Goal: Find specific page/section: Find specific page/section

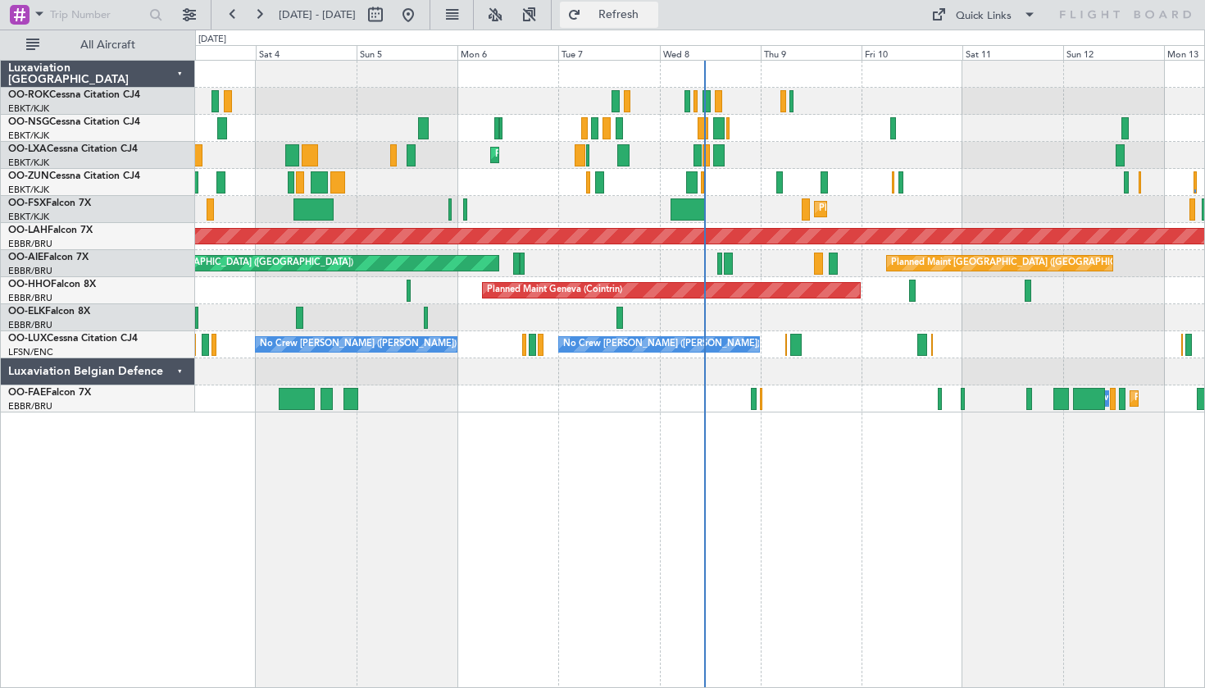
click at [621, 20] on button "Refresh" at bounding box center [609, 15] width 98 height 26
click at [270, 16] on button at bounding box center [259, 15] width 26 height 26
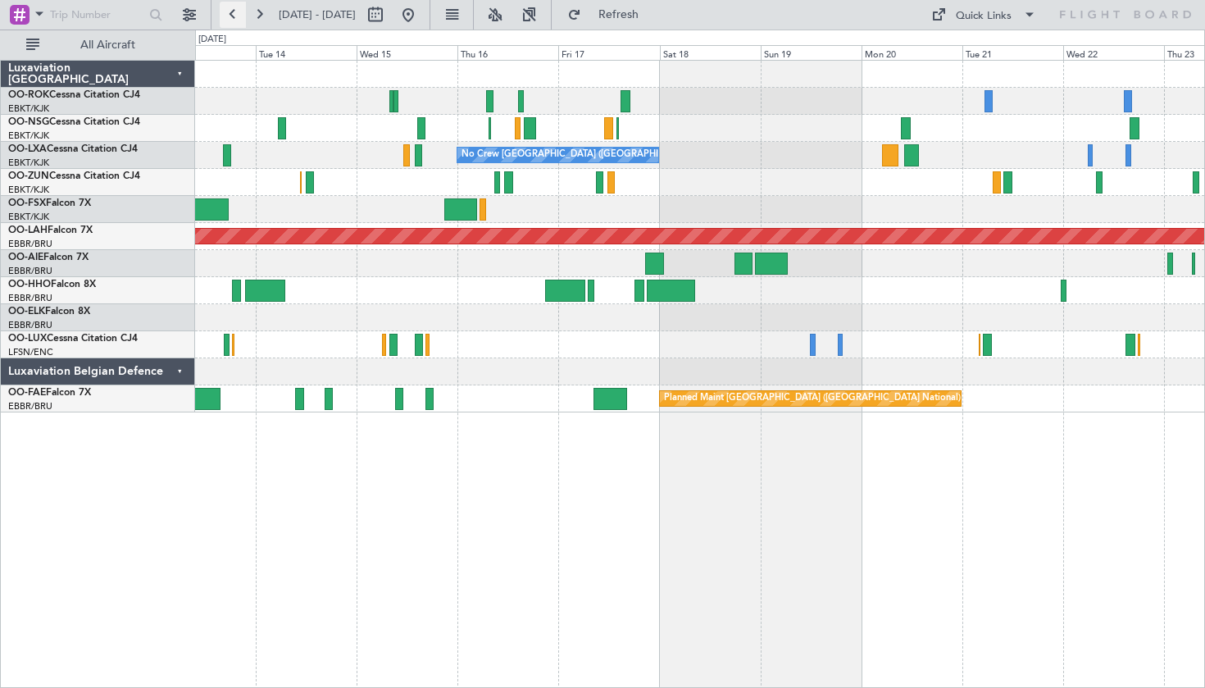
click at [234, 20] on button at bounding box center [233, 15] width 26 height 26
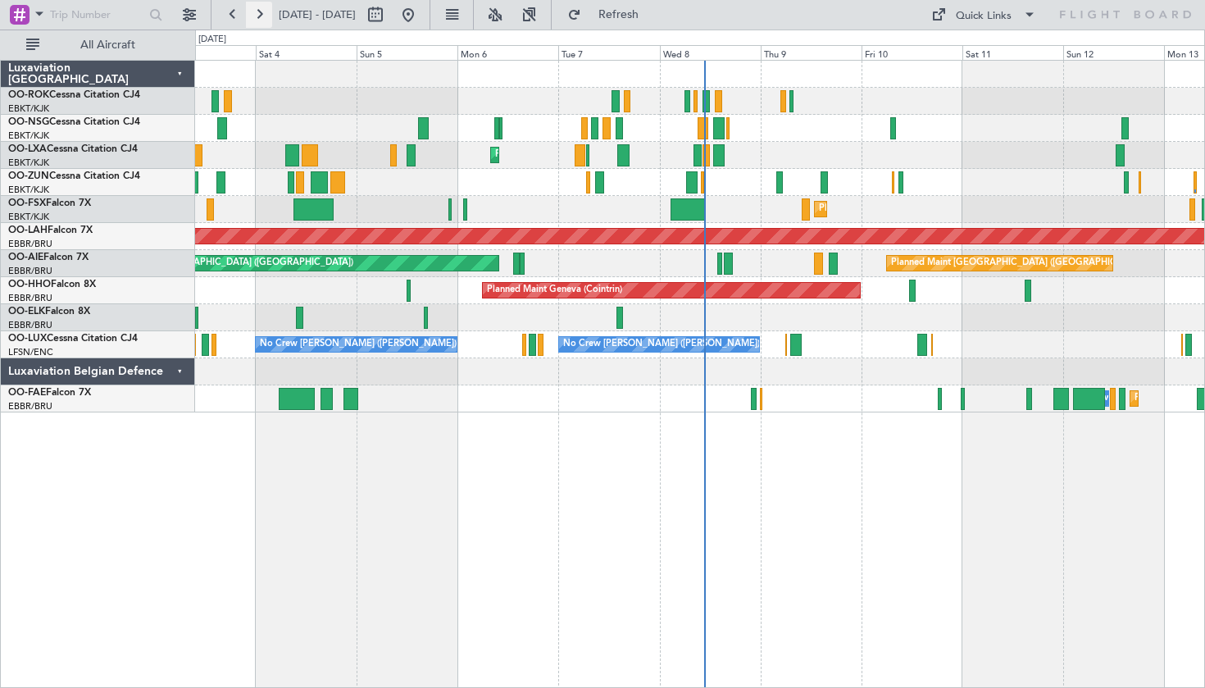
click at [257, 16] on button at bounding box center [259, 15] width 26 height 26
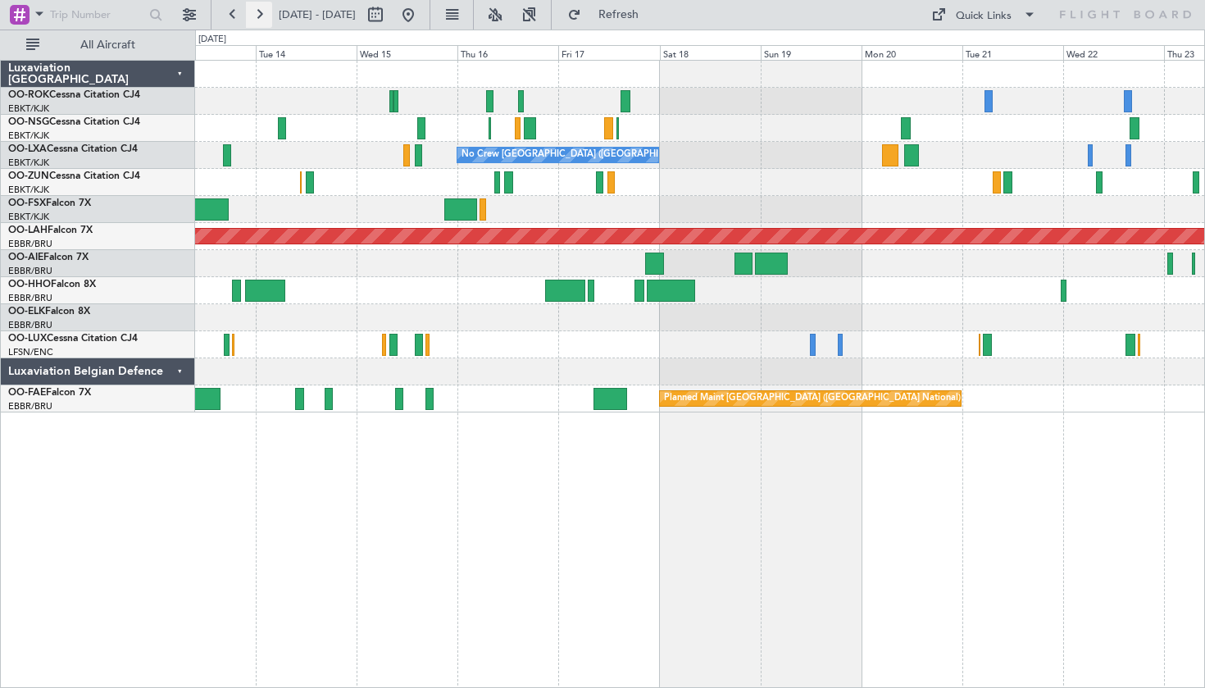
click at [257, 16] on button at bounding box center [259, 15] width 26 height 26
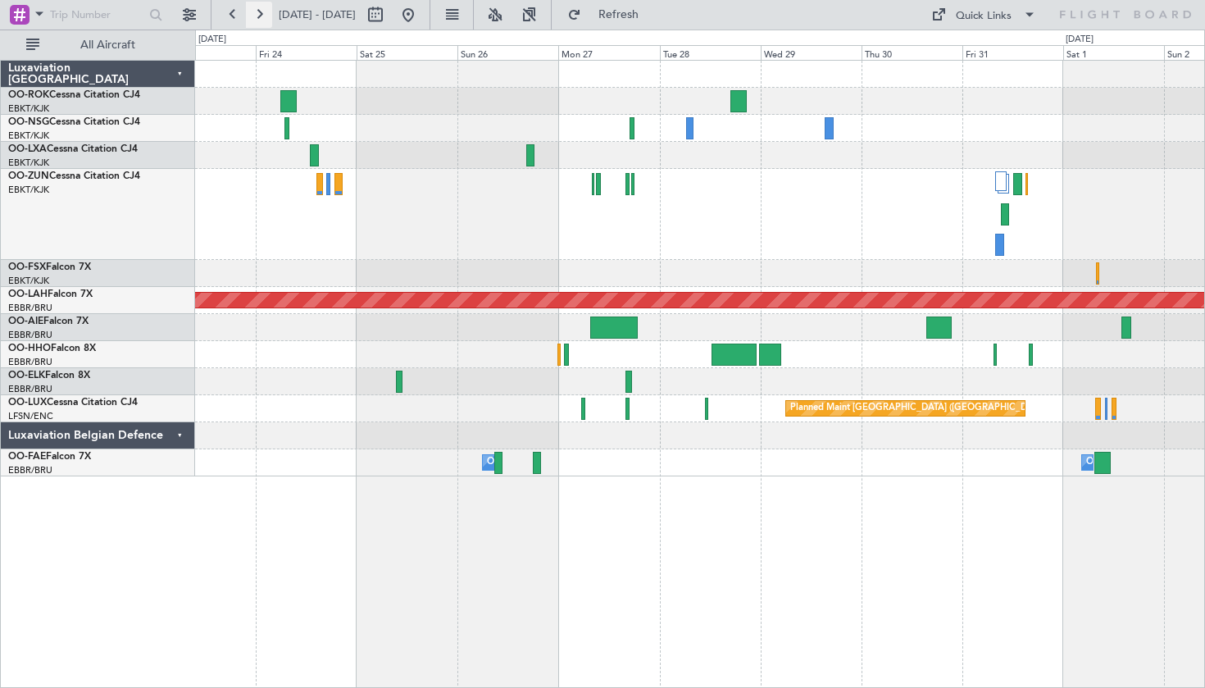
click at [260, 15] on button at bounding box center [259, 15] width 26 height 26
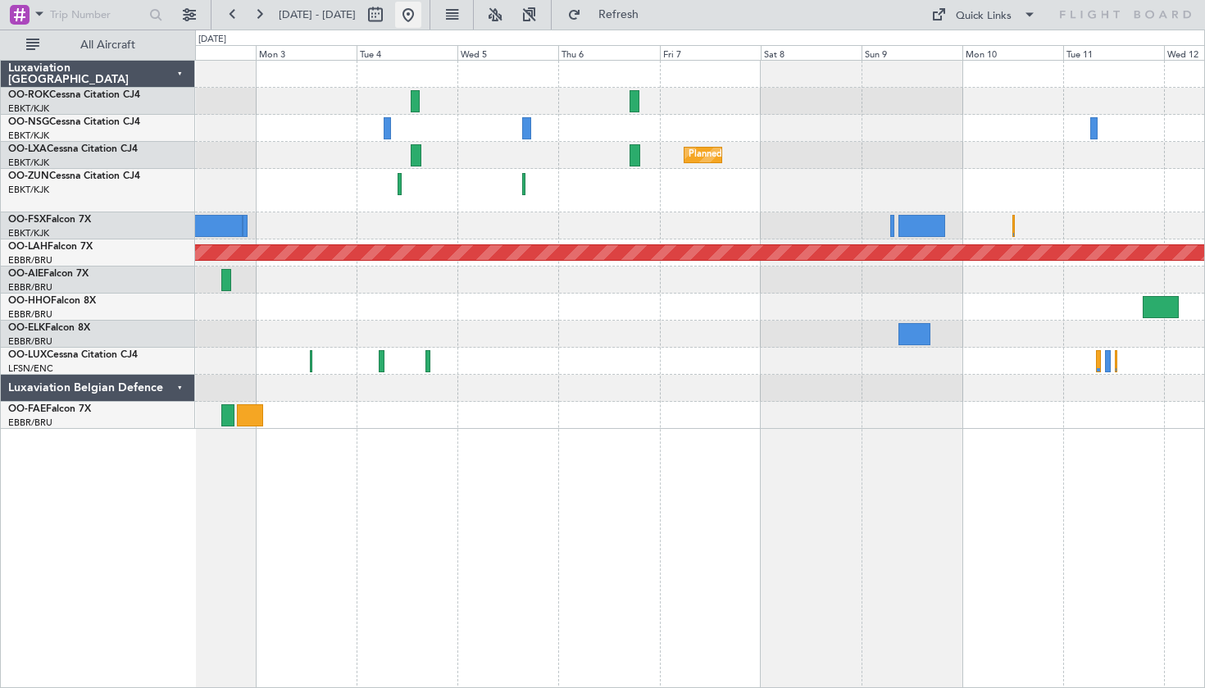
click at [421, 14] on button at bounding box center [408, 15] width 26 height 26
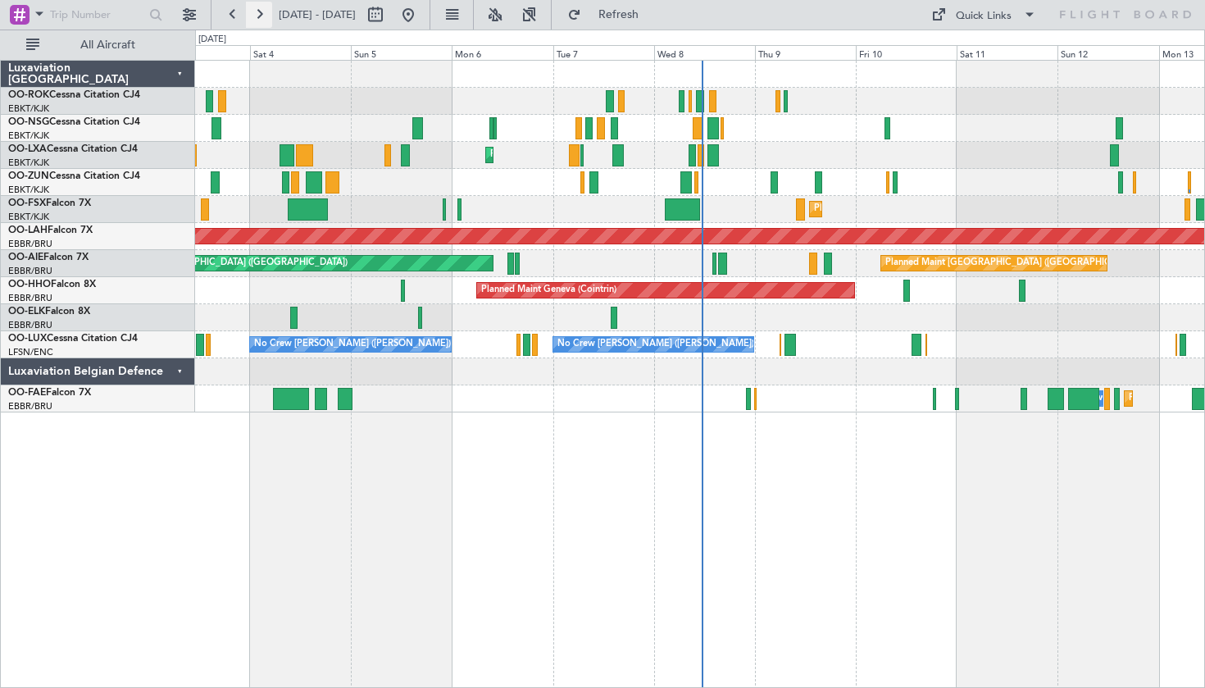
click at [258, 16] on button at bounding box center [259, 15] width 26 height 26
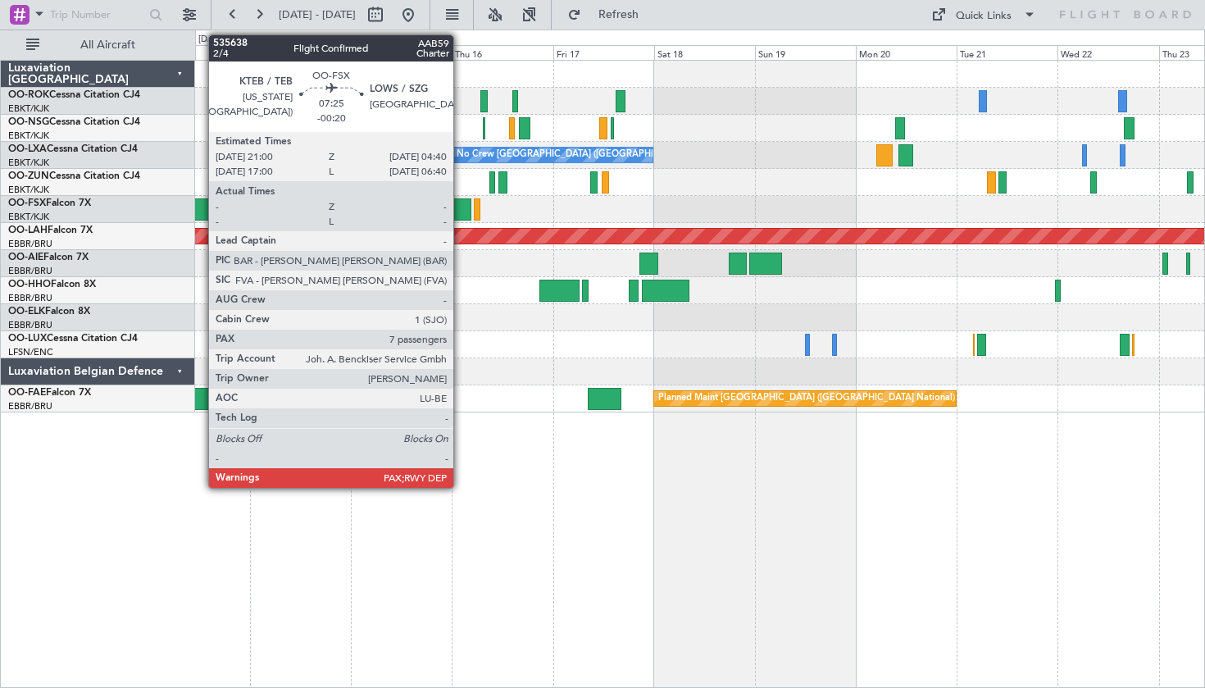
click at [461, 206] on div at bounding box center [454, 209] width 33 height 22
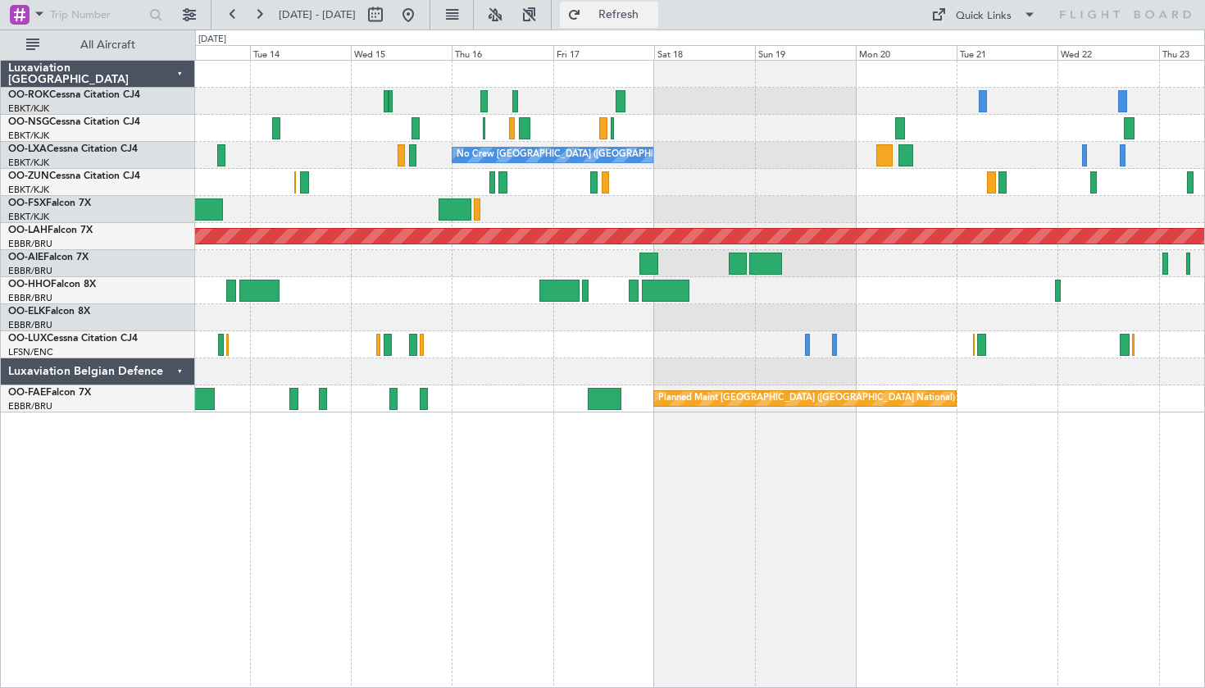
click at [616, 14] on button "Refresh" at bounding box center [609, 15] width 98 height 26
click at [421, 7] on button at bounding box center [408, 15] width 26 height 26
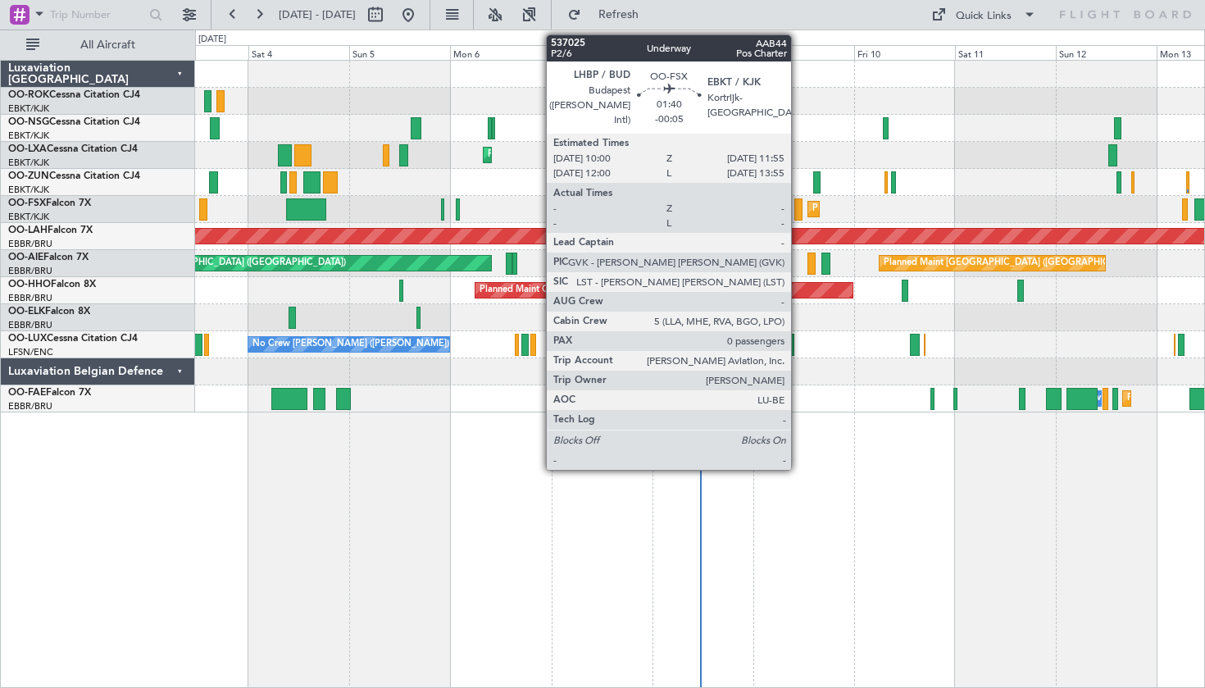
click at [798, 206] on div at bounding box center [798, 209] width 8 height 22
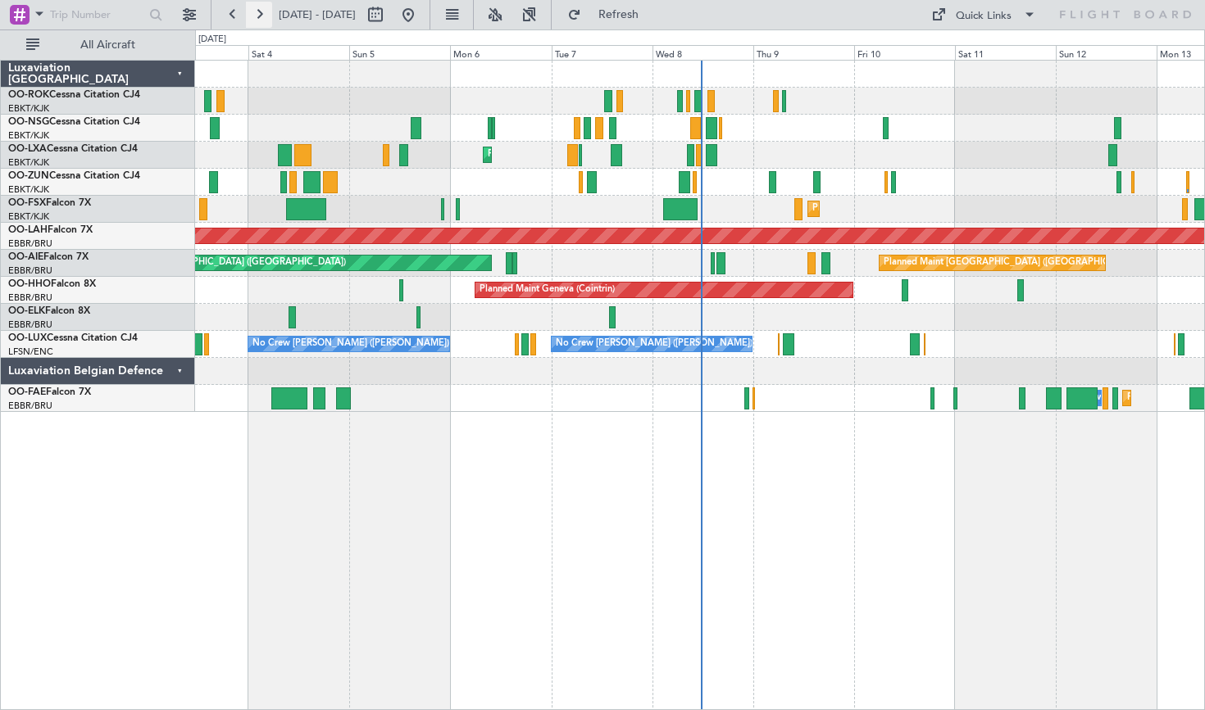
click at [257, 22] on button at bounding box center [259, 15] width 26 height 26
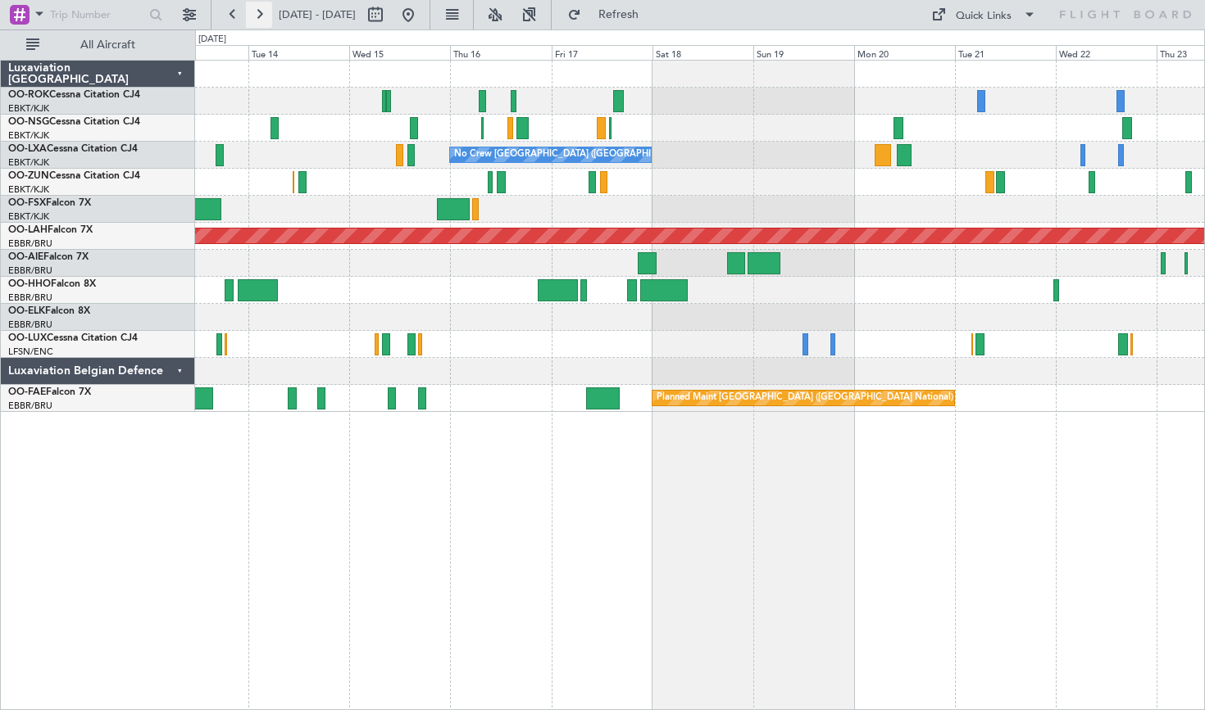
click at [252, 11] on button at bounding box center [259, 15] width 26 height 26
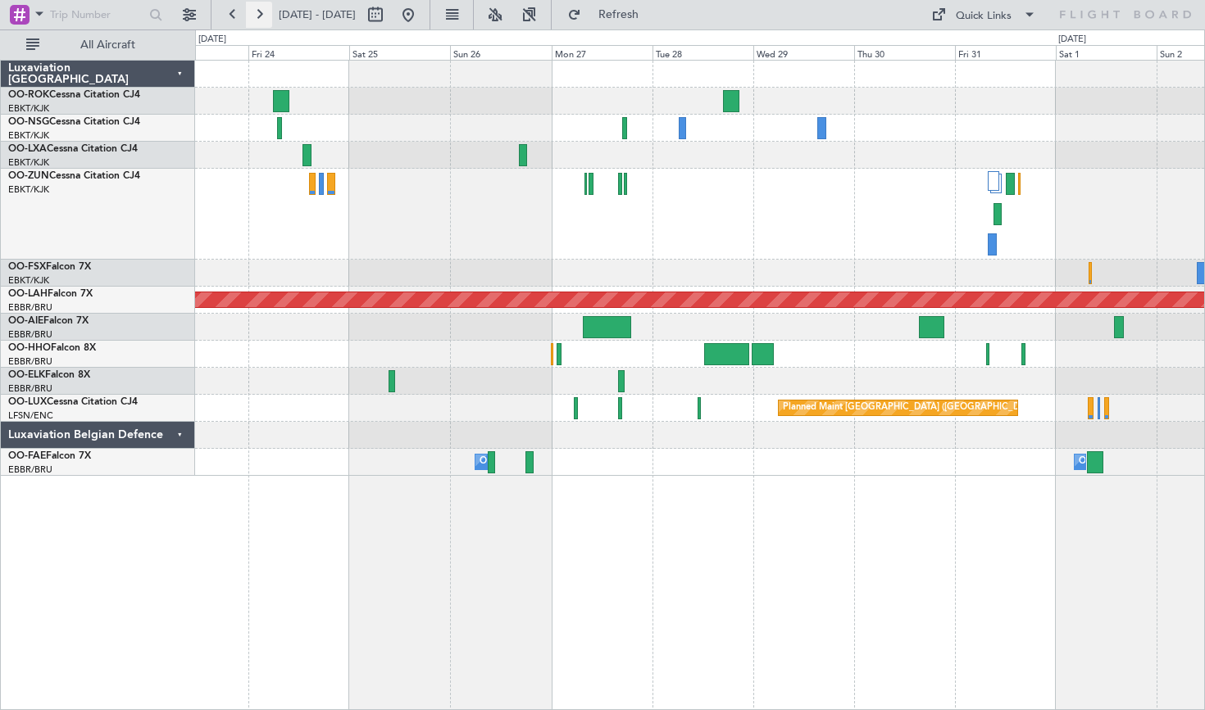
click at [265, 18] on button at bounding box center [259, 15] width 26 height 26
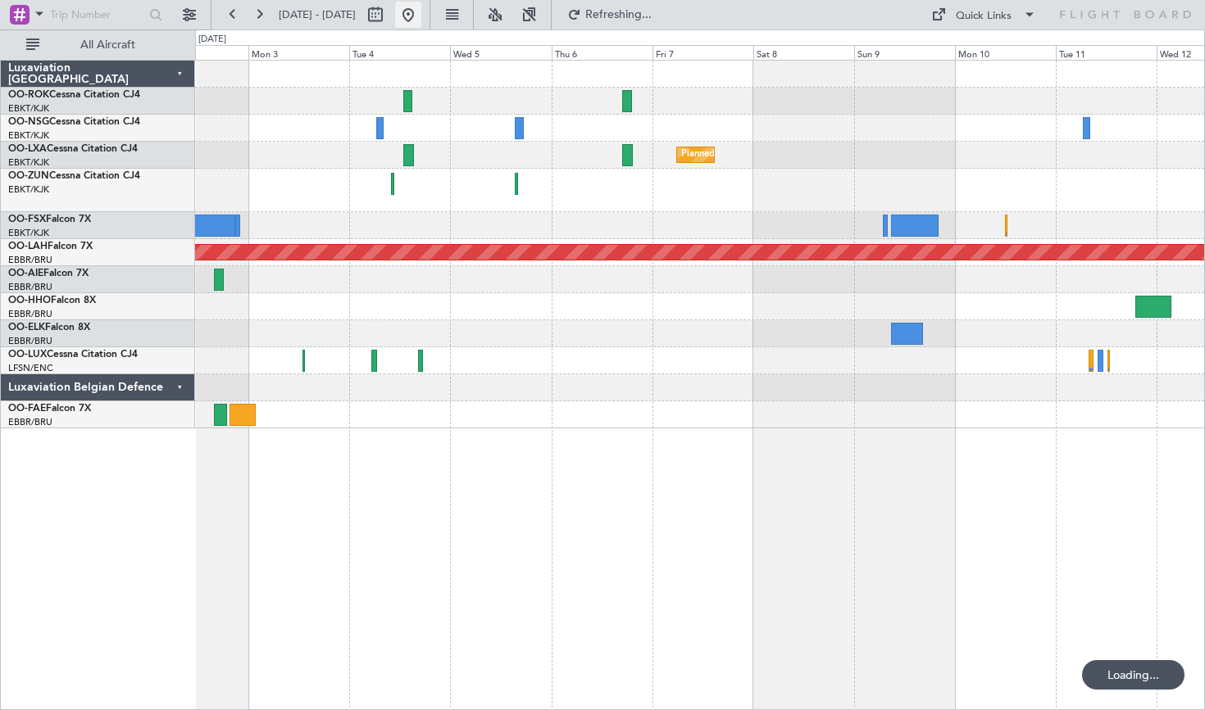
click at [421, 18] on button at bounding box center [408, 15] width 26 height 26
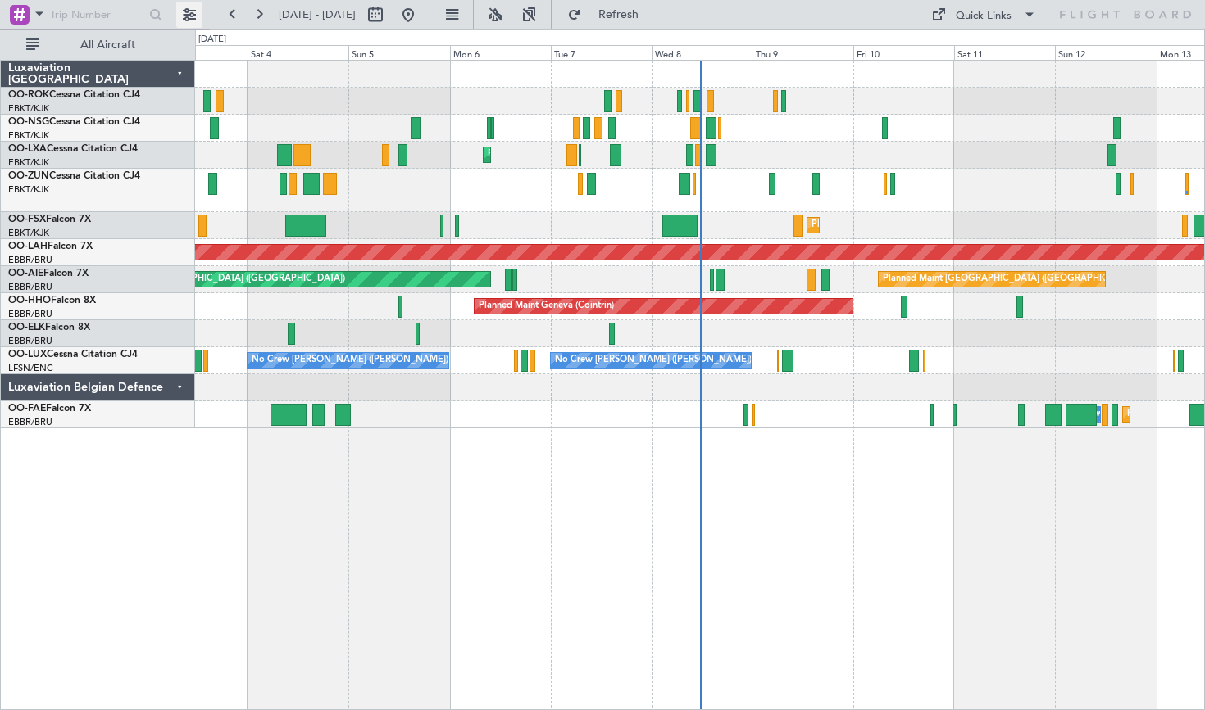
click at [188, 14] on button at bounding box center [189, 15] width 26 height 26
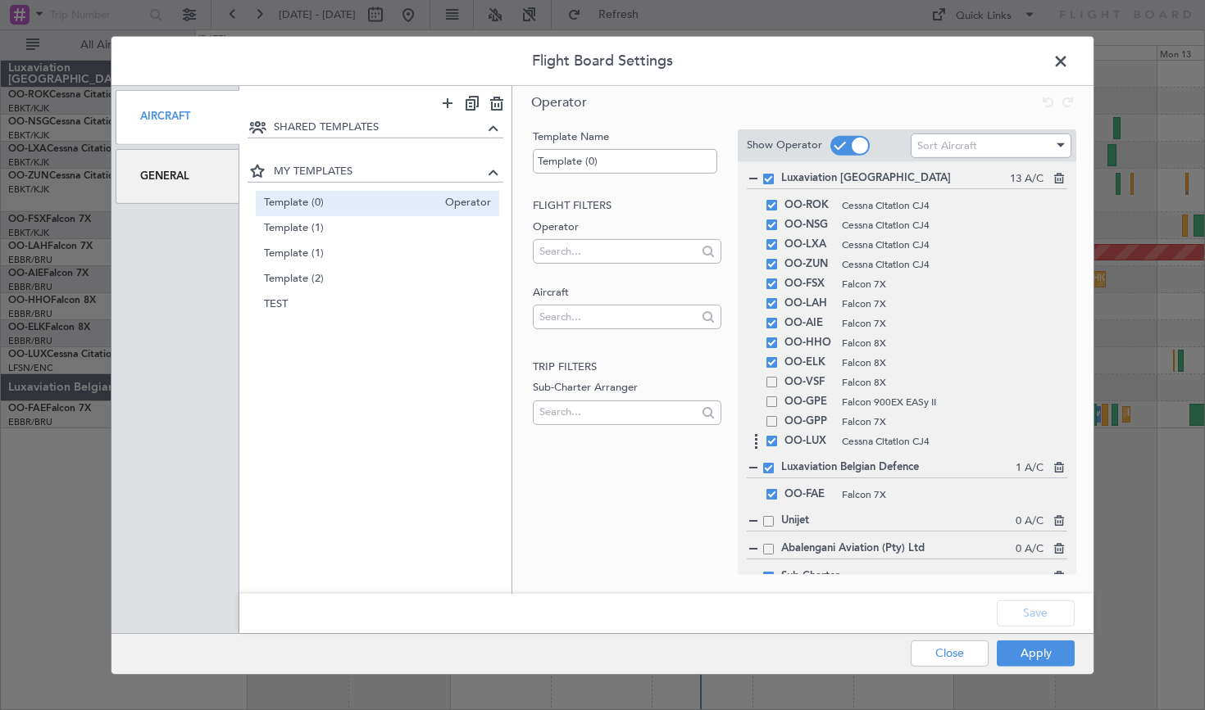
click at [777, 441] on div "OO-LUX Cessna Citation CJ4" at bounding box center [907, 441] width 320 height 20
click at [774, 440] on span at bounding box center [771, 440] width 11 height 11
click at [778, 435] on input "checkbox" at bounding box center [778, 435] width 0 height 0
click at [776, 488] on div "OO-[PERSON_NAME] 7X" at bounding box center [907, 494] width 320 height 20
click at [776, 497] on span at bounding box center [771, 493] width 11 height 11
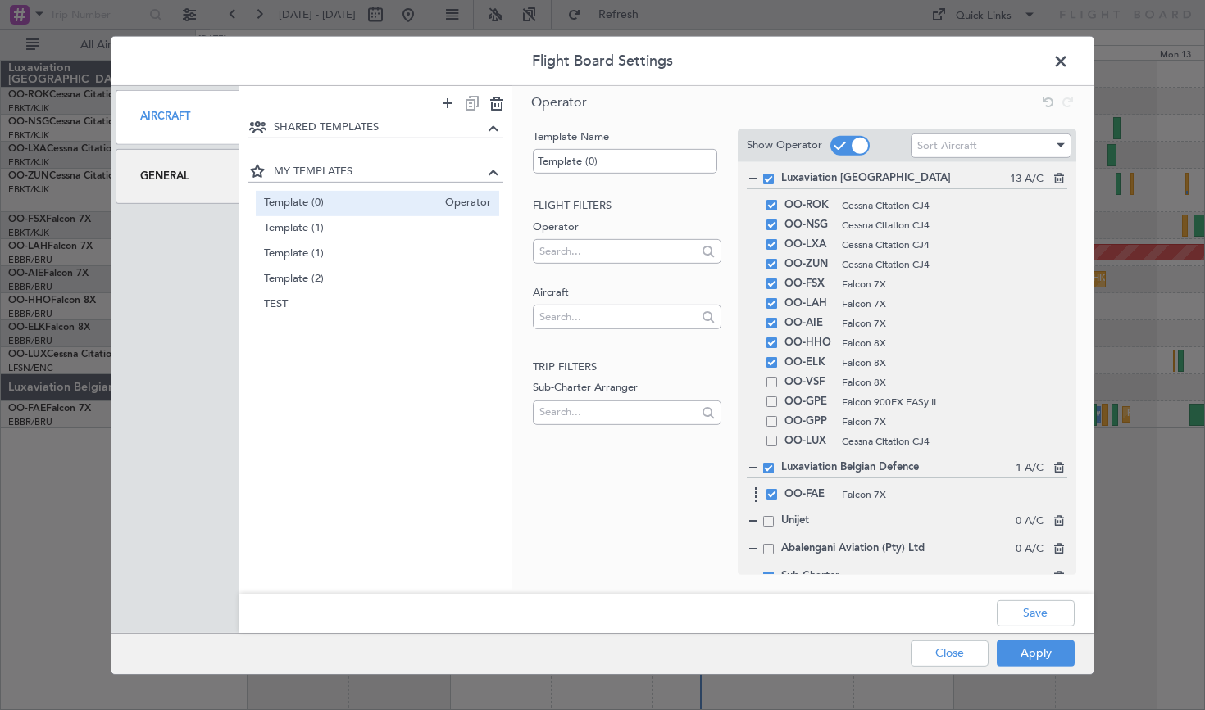
click at [778, 488] on input "checkbox" at bounding box center [778, 488] width 0 height 0
click at [1044, 610] on button "Save" at bounding box center [1035, 614] width 78 height 26
click at [1023, 651] on button "Apply" at bounding box center [1035, 654] width 78 height 26
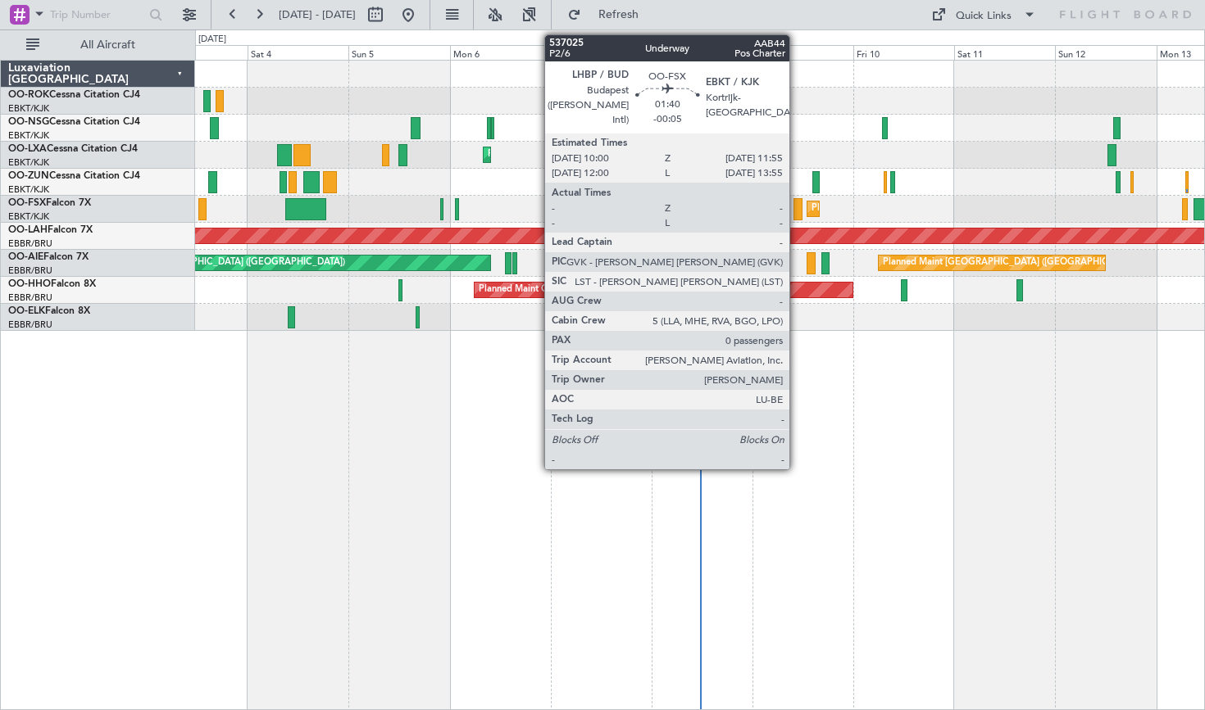
click at [796, 211] on div at bounding box center [797, 209] width 8 height 22
